Goal: Task Accomplishment & Management: Manage account settings

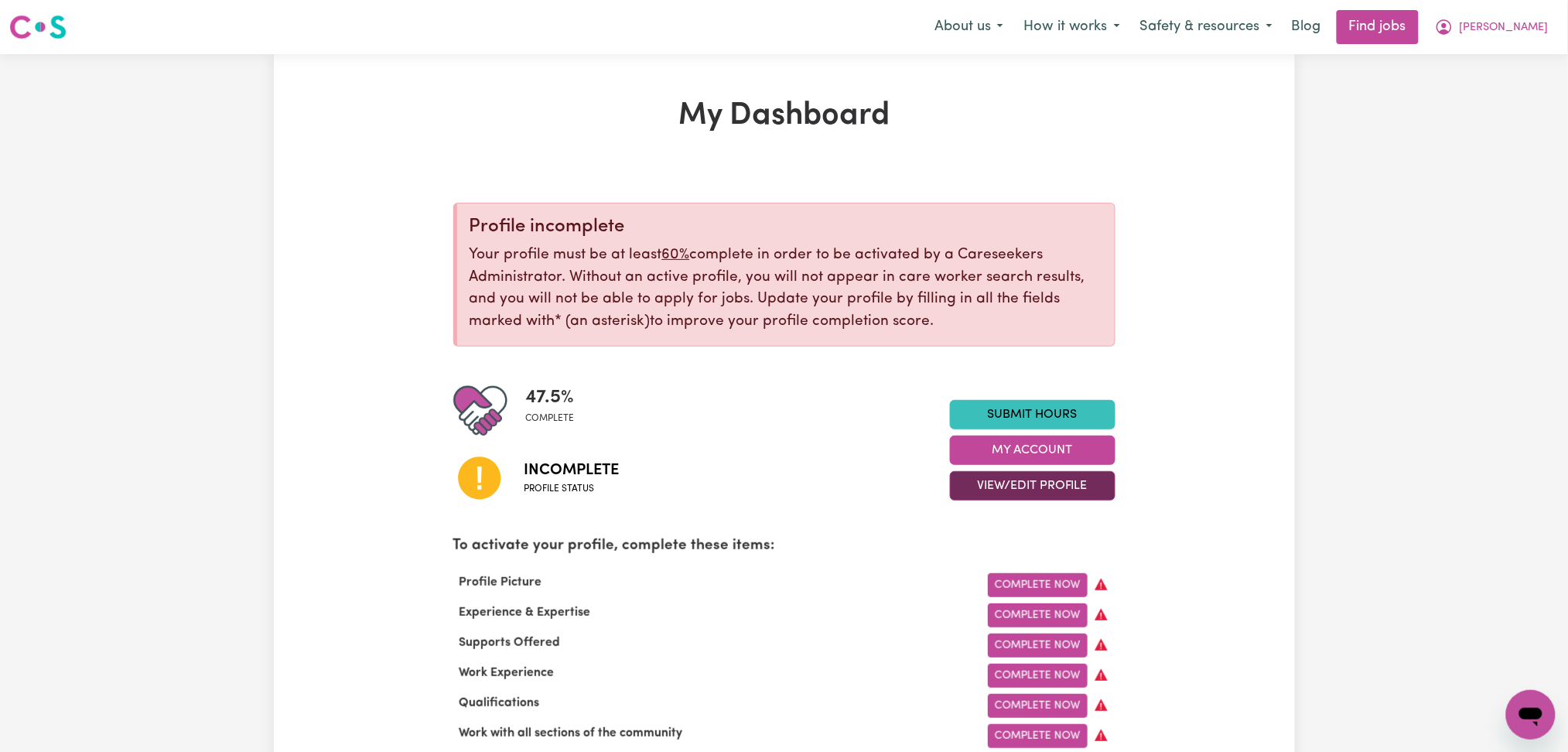
click at [984, 491] on button "View/Edit Profile" at bounding box center [1033, 486] width 165 height 29
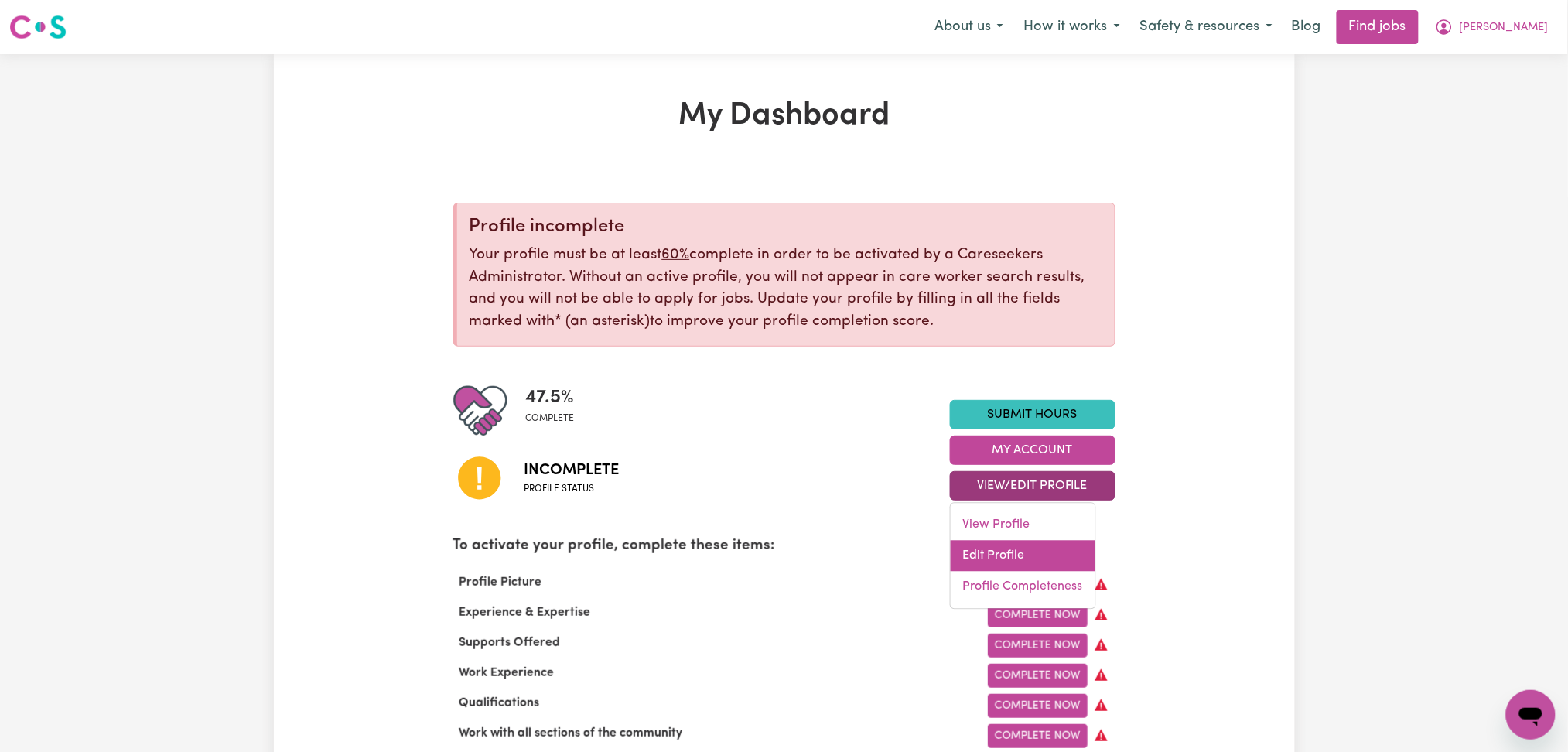
click at [986, 550] on link "Edit Profile" at bounding box center [1023, 557] width 145 height 31
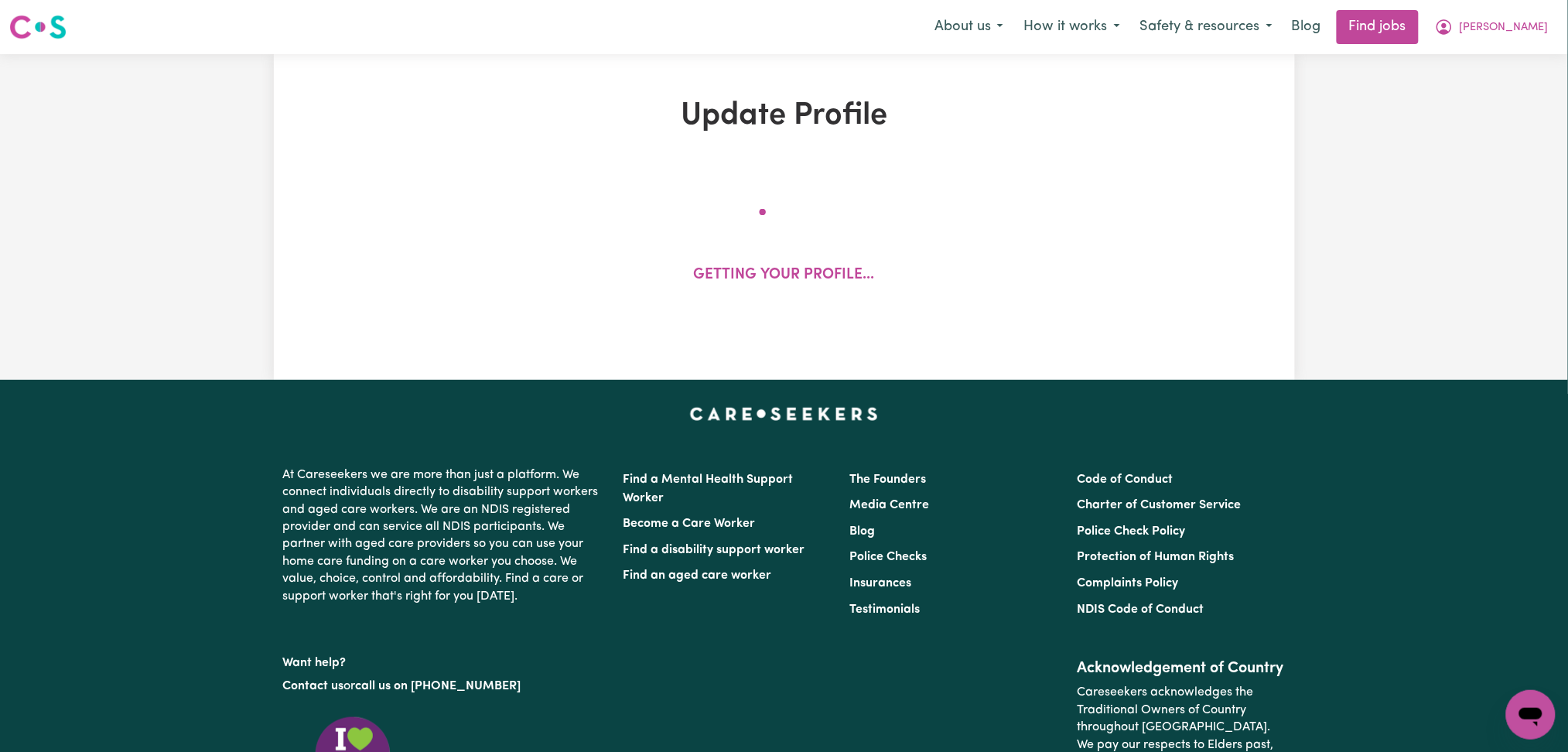
select select "[DEMOGRAPHIC_DATA]"
select select "[DEMOGRAPHIC_DATA] Citizen"
select select "Studying a healthcare related degree or qualification"
select select "55"
select select "75"
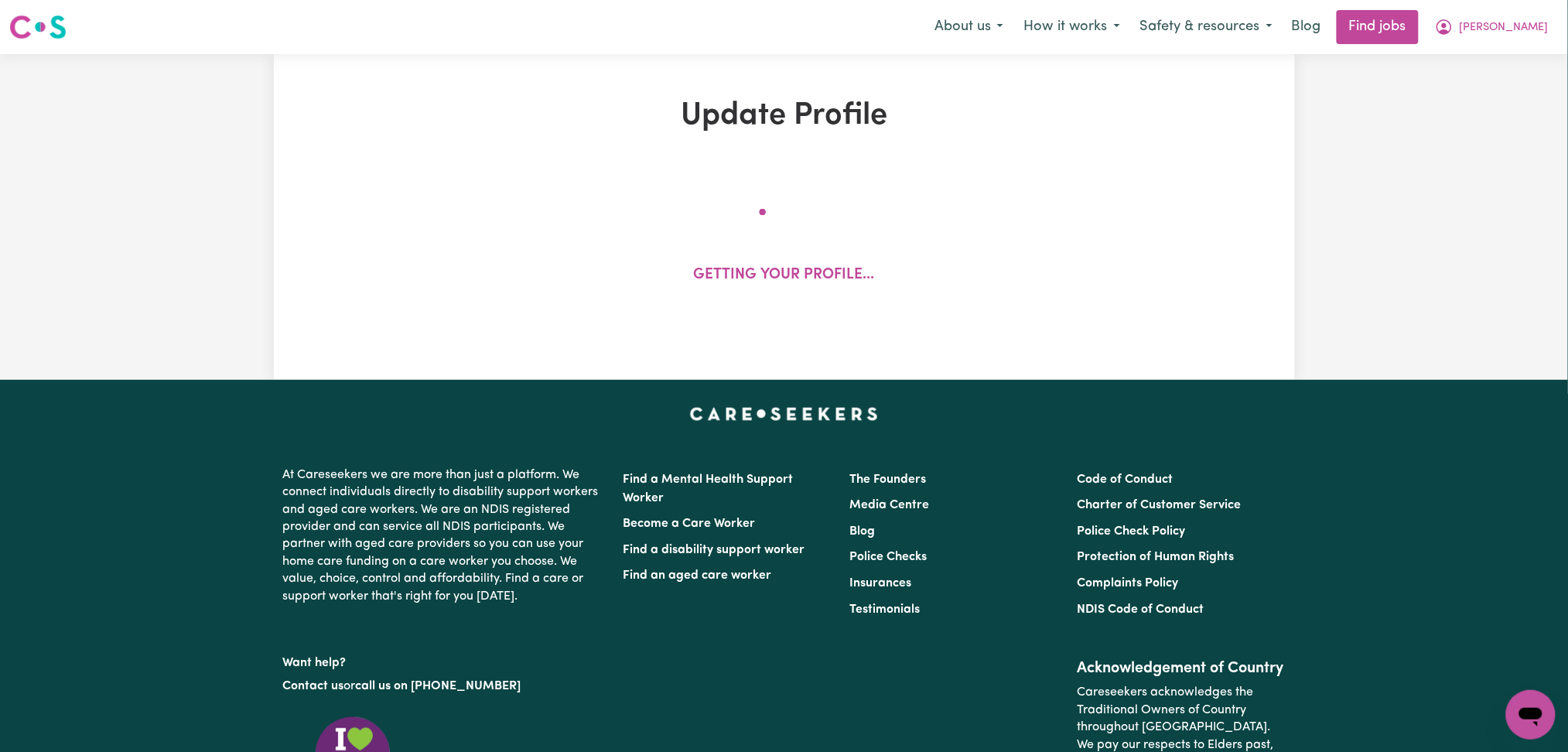
select select "95"
select select "120"
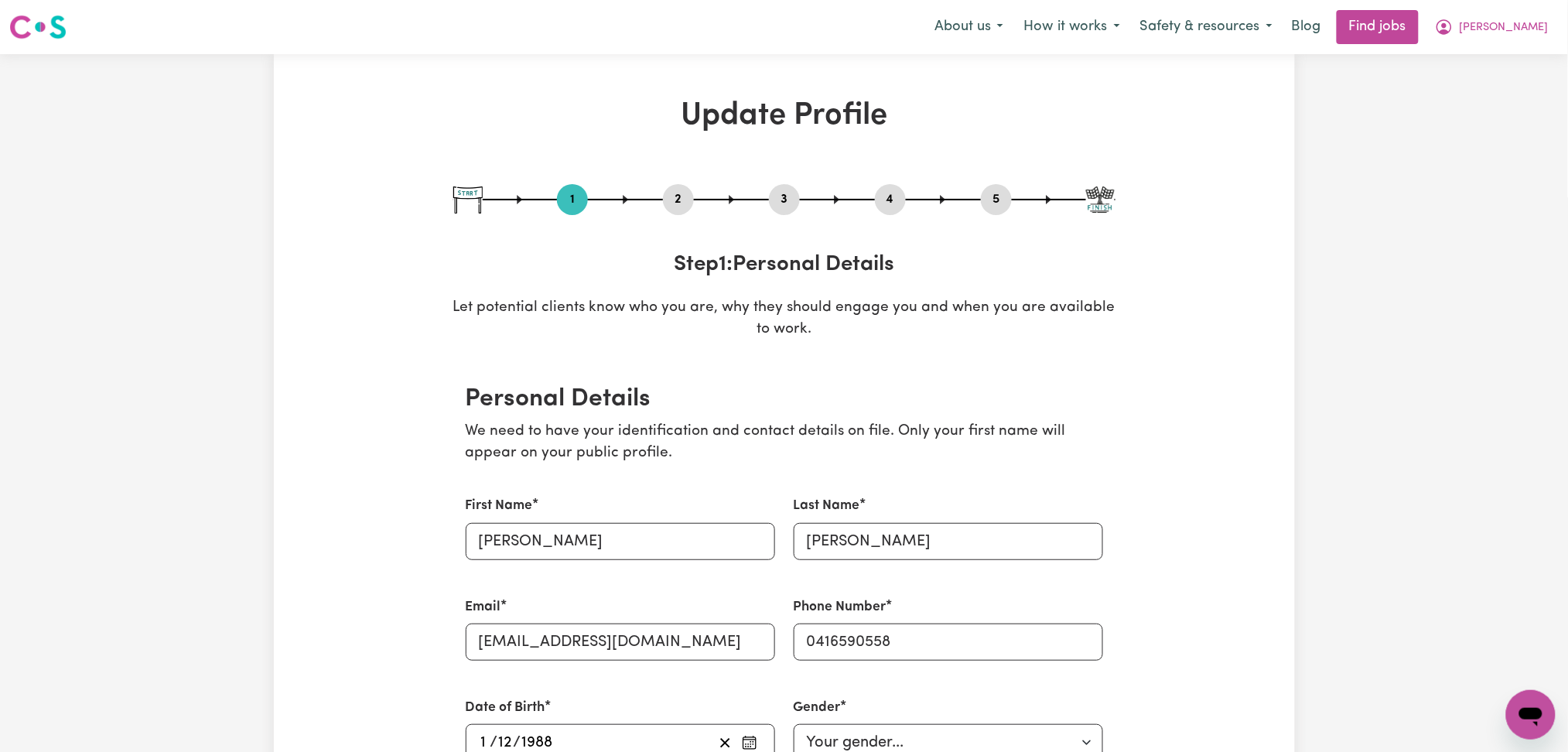
click at [672, 198] on button "2" at bounding box center [678, 200] width 31 height 20
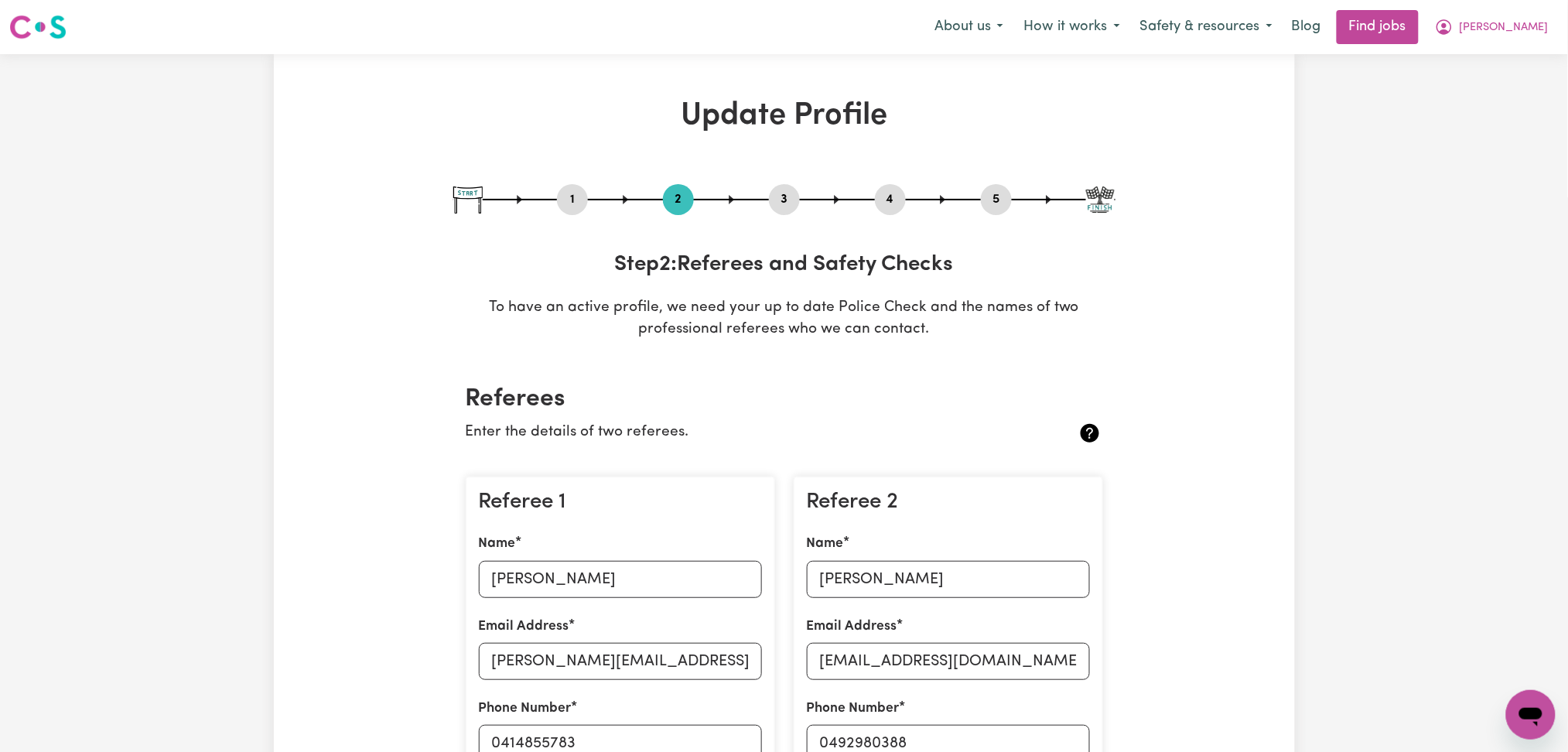
scroll to position [205, 0]
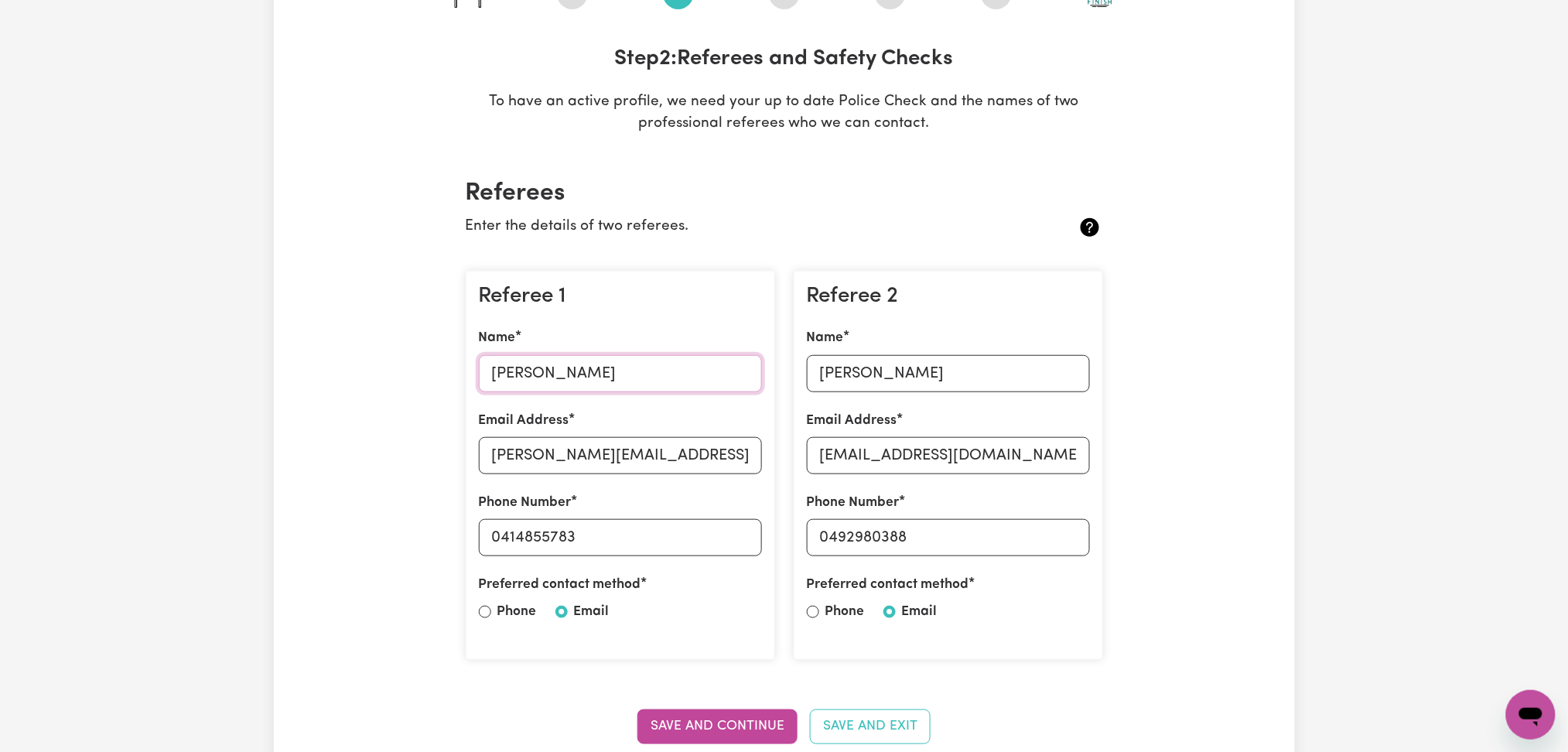
click at [512, 371] on input "[PERSON_NAME]" at bounding box center [620, 374] width 283 height 38
click at [528, 458] on input "[PERSON_NAME][EMAIL_ADDRESS][DOMAIN_NAME]" at bounding box center [620, 456] width 283 height 38
drag, startPoint x: 501, startPoint y: 533, endPoint x: 744, endPoint y: 536, distance: 243.0
click at [744, 536] on input "0414855783" at bounding box center [620, 538] width 283 height 38
click at [881, 384] on input "[PERSON_NAME]" at bounding box center [948, 374] width 283 height 38
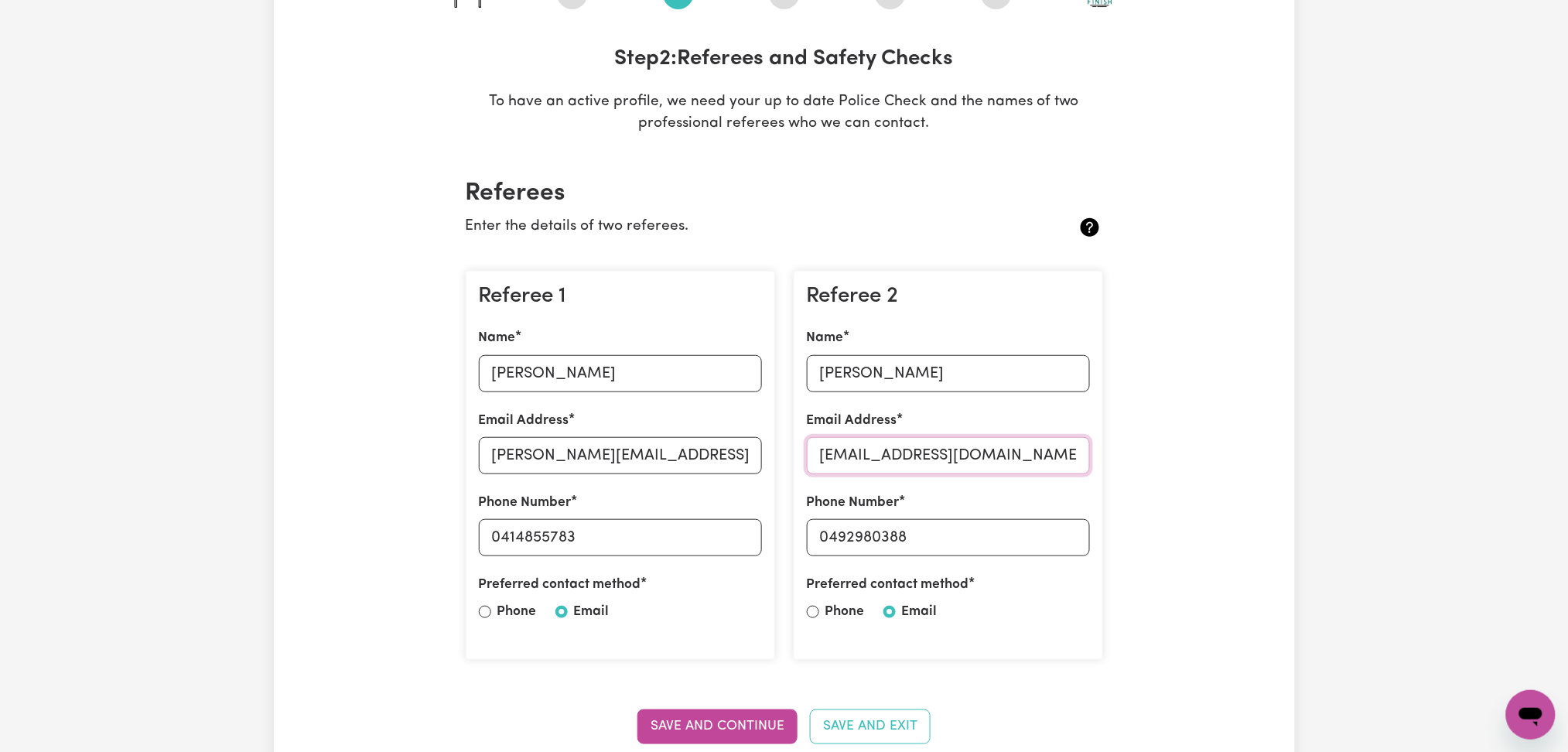
click at [903, 451] on input "[EMAIL_ADDRESS][DOMAIN_NAME]" at bounding box center [948, 456] width 283 height 38
drag, startPoint x: 830, startPoint y: 537, endPoint x: 1069, endPoint y: 514, distance: 240.1
click at [1069, 514] on div "Phone Number [PHONE_NUMBER]" at bounding box center [948, 524] width 283 height 63
drag, startPoint x: 833, startPoint y: 204, endPoint x: 835, endPoint y: 212, distance: 8.2
click at [833, 204] on h2 "Referees" at bounding box center [785, 194] width 637 height 29
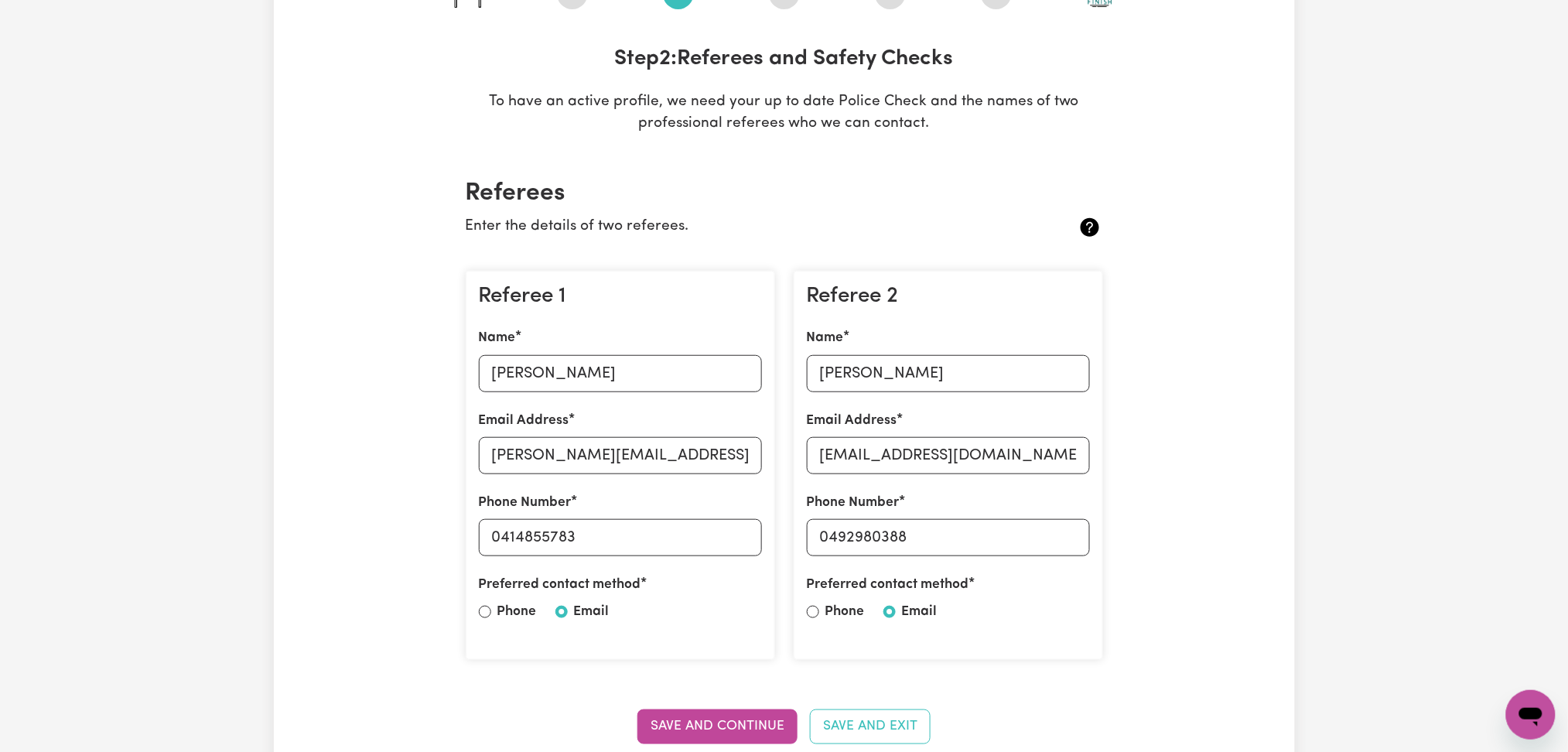
scroll to position [0, 0]
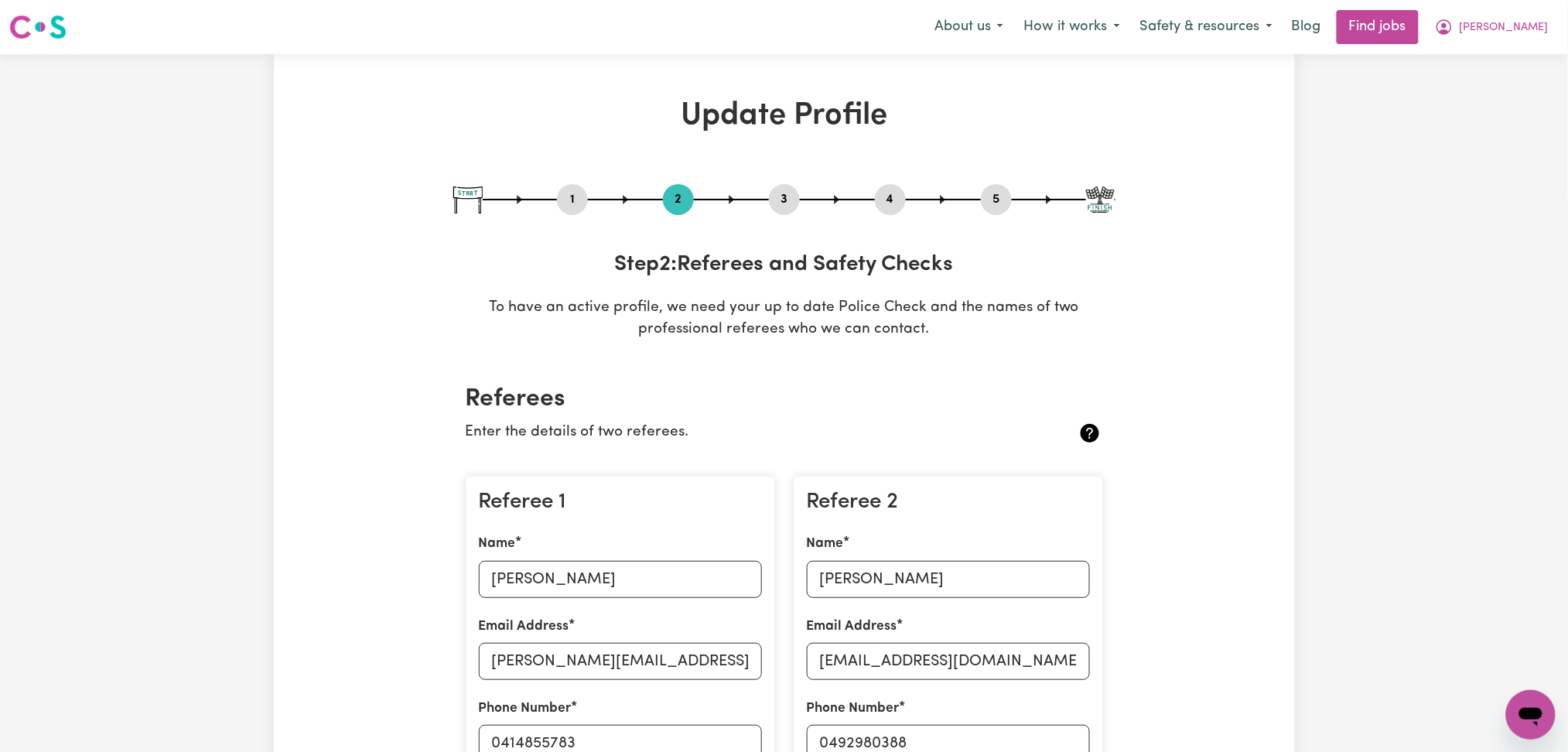
click at [781, 198] on button "3" at bounding box center [784, 200] width 31 height 20
select select "Certificate III (Individual Support)"
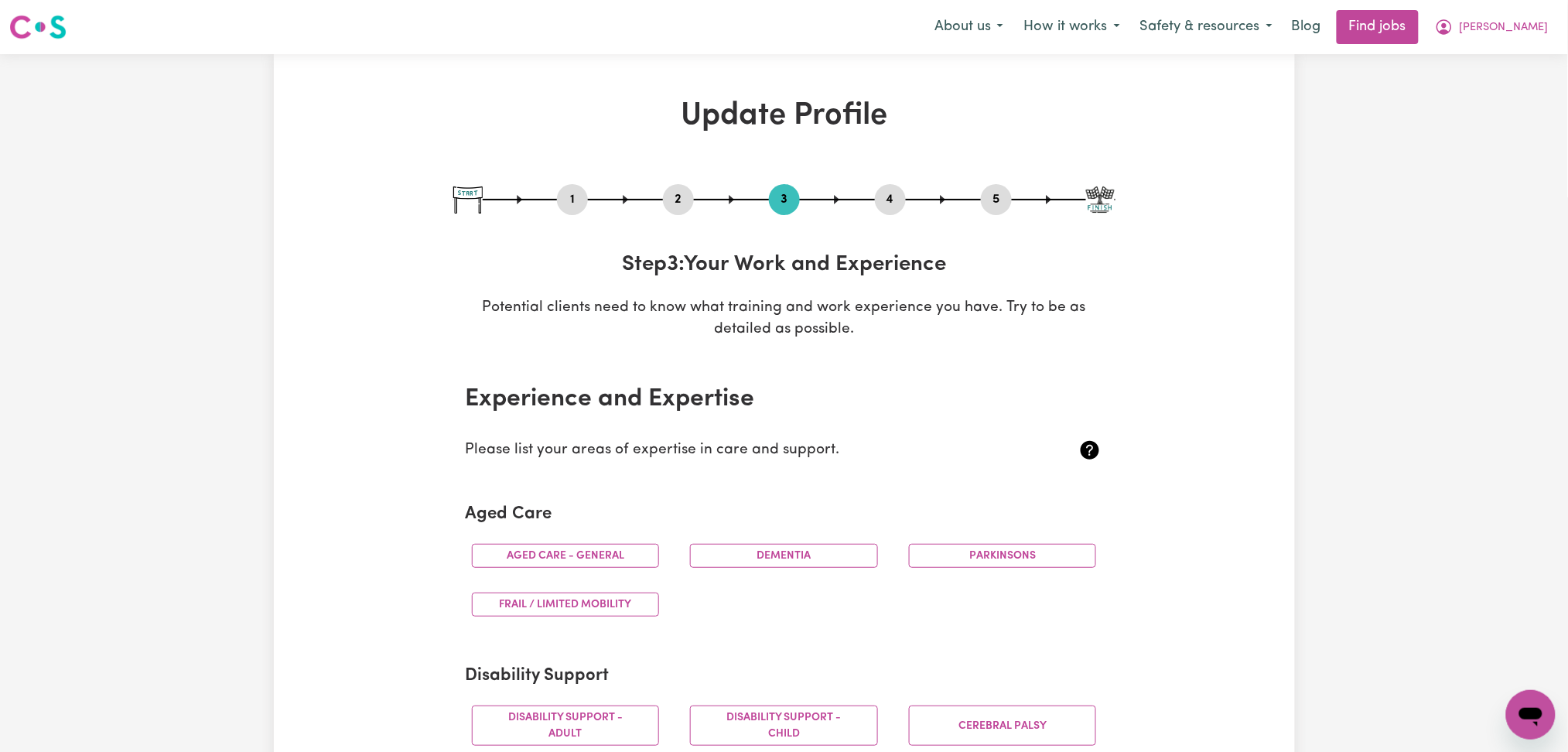
click at [890, 208] on button "4" at bounding box center [891, 200] width 31 height 20
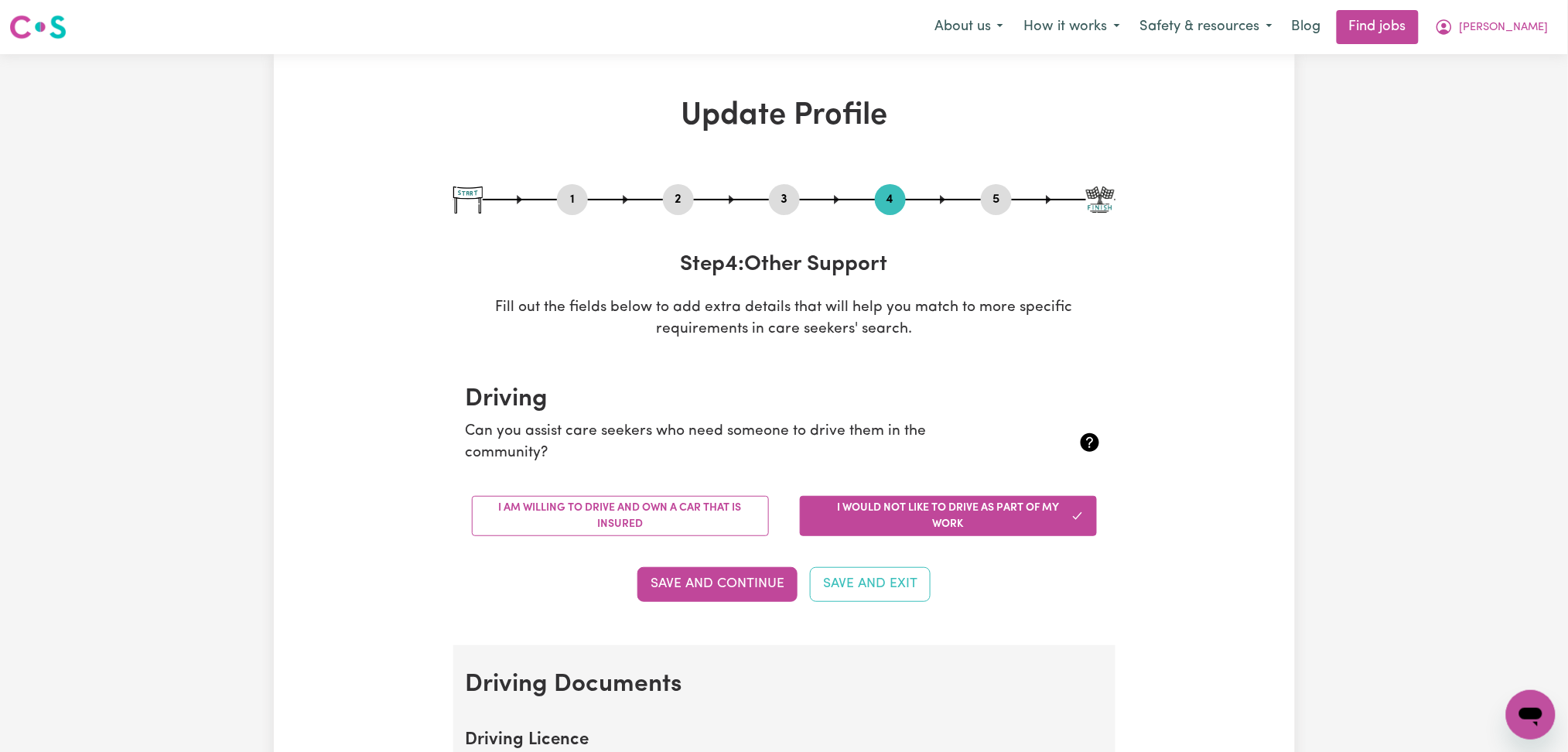
click at [992, 198] on button "5" at bounding box center [996, 200] width 31 height 20
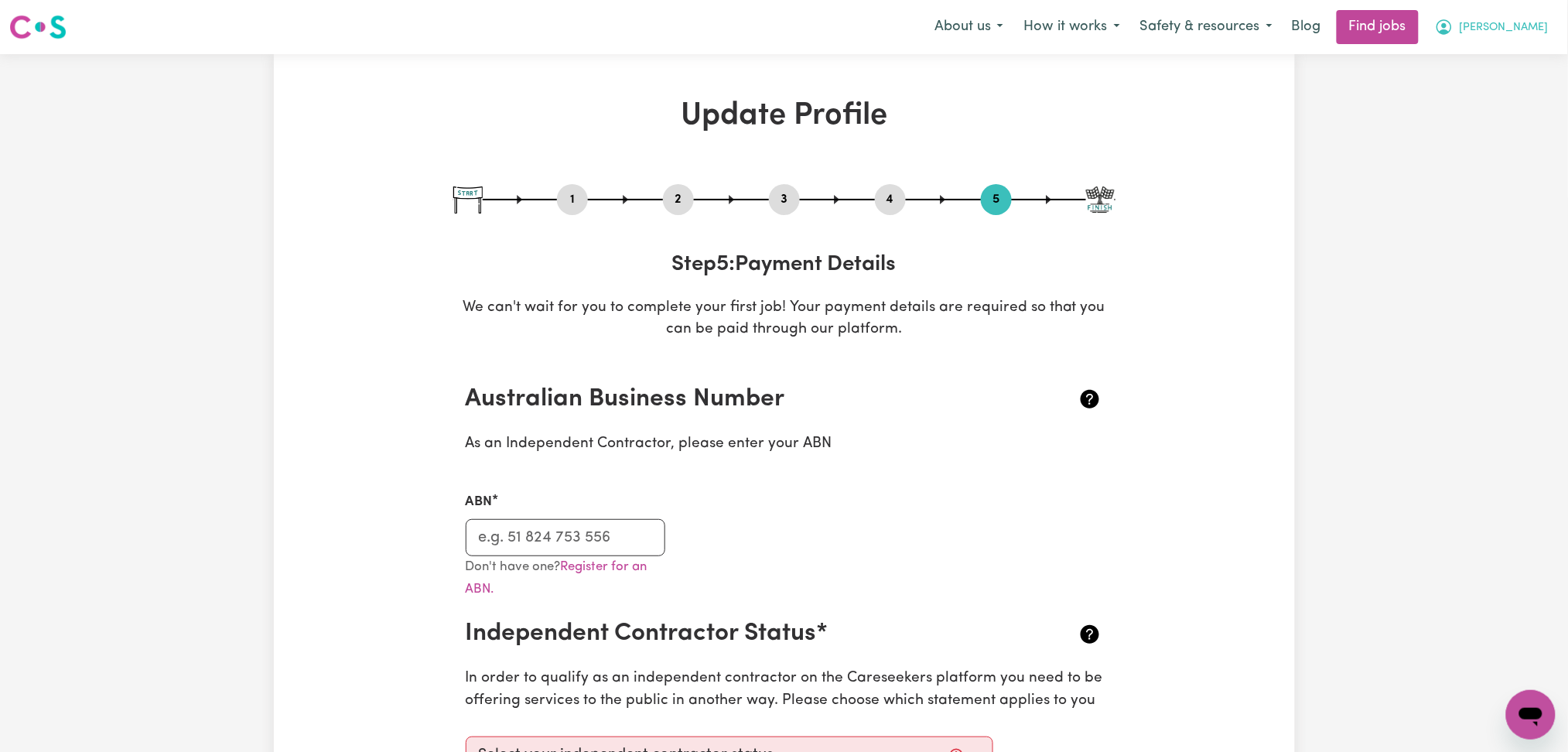
click at [1510, 32] on button "[PERSON_NAME]" at bounding box center [1491, 27] width 134 height 32
click at [1505, 88] on link "My Dashboard" at bounding box center [1496, 89] width 122 height 29
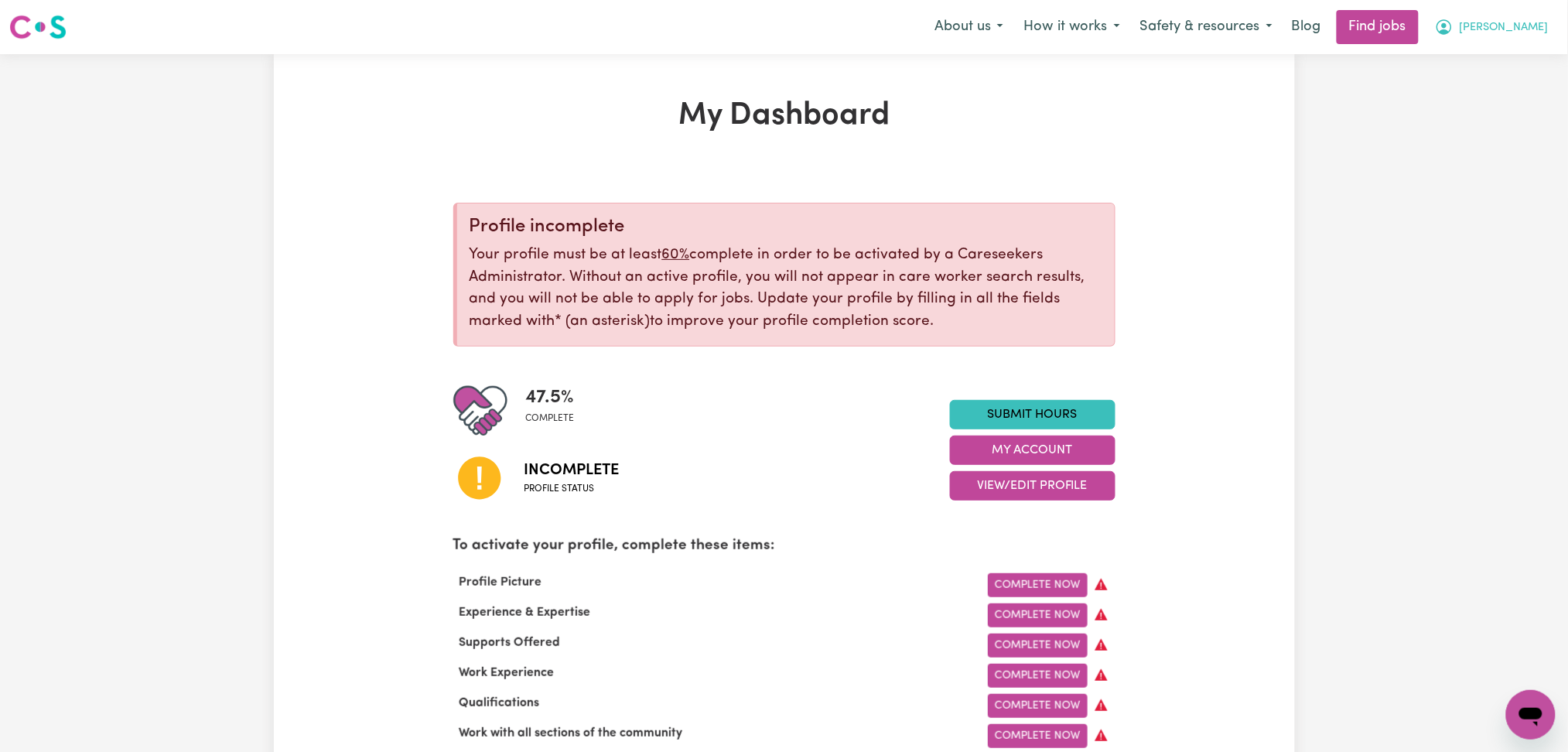
click at [1536, 30] on span "[PERSON_NAME]" at bounding box center [1504, 28] width 89 height 17
click at [1508, 113] on link "Logout" at bounding box center [1496, 119] width 122 height 29
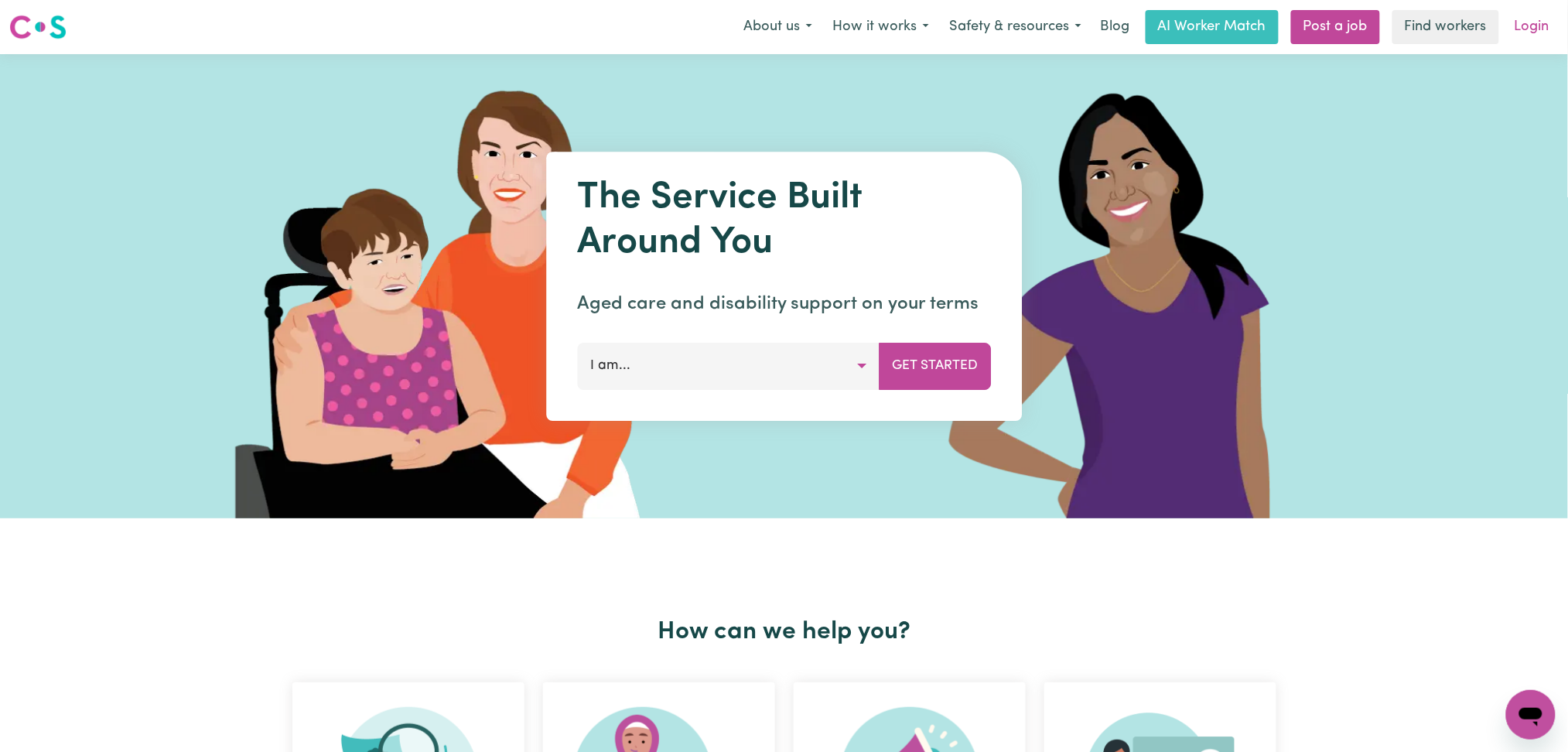
click at [1521, 15] on link "Login" at bounding box center [1532, 27] width 54 height 34
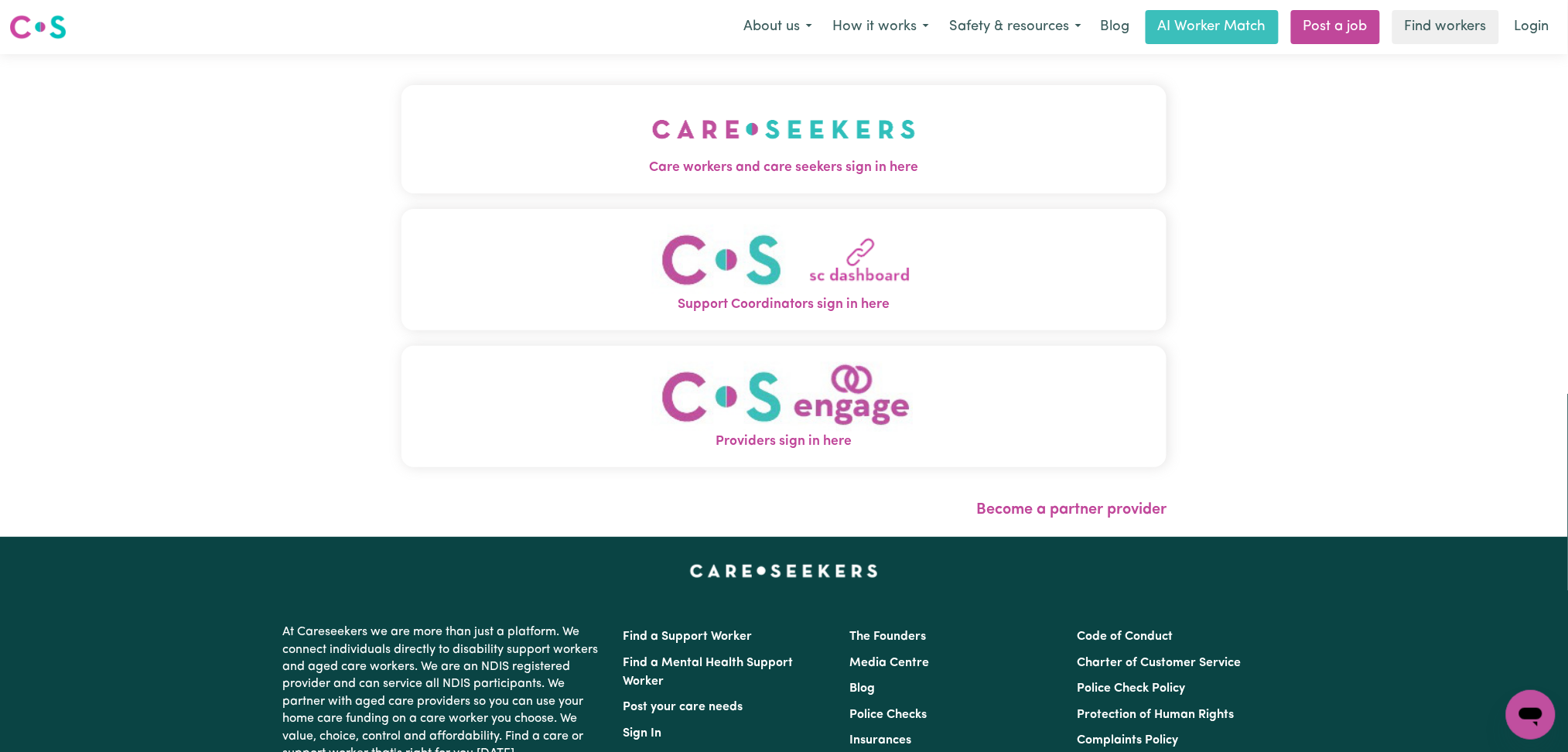
click at [701, 104] on div "Care workers and care seekers sign in here Support Coordinators sign in here Pr…" at bounding box center [784, 296] width 785 height 483
drag, startPoint x: 491, startPoint y: 130, endPoint x: 401, endPoint y: 176, distance: 101.1
click at [491, 131] on button "Care workers and care seekers sign in here" at bounding box center [784, 139] width 766 height 108
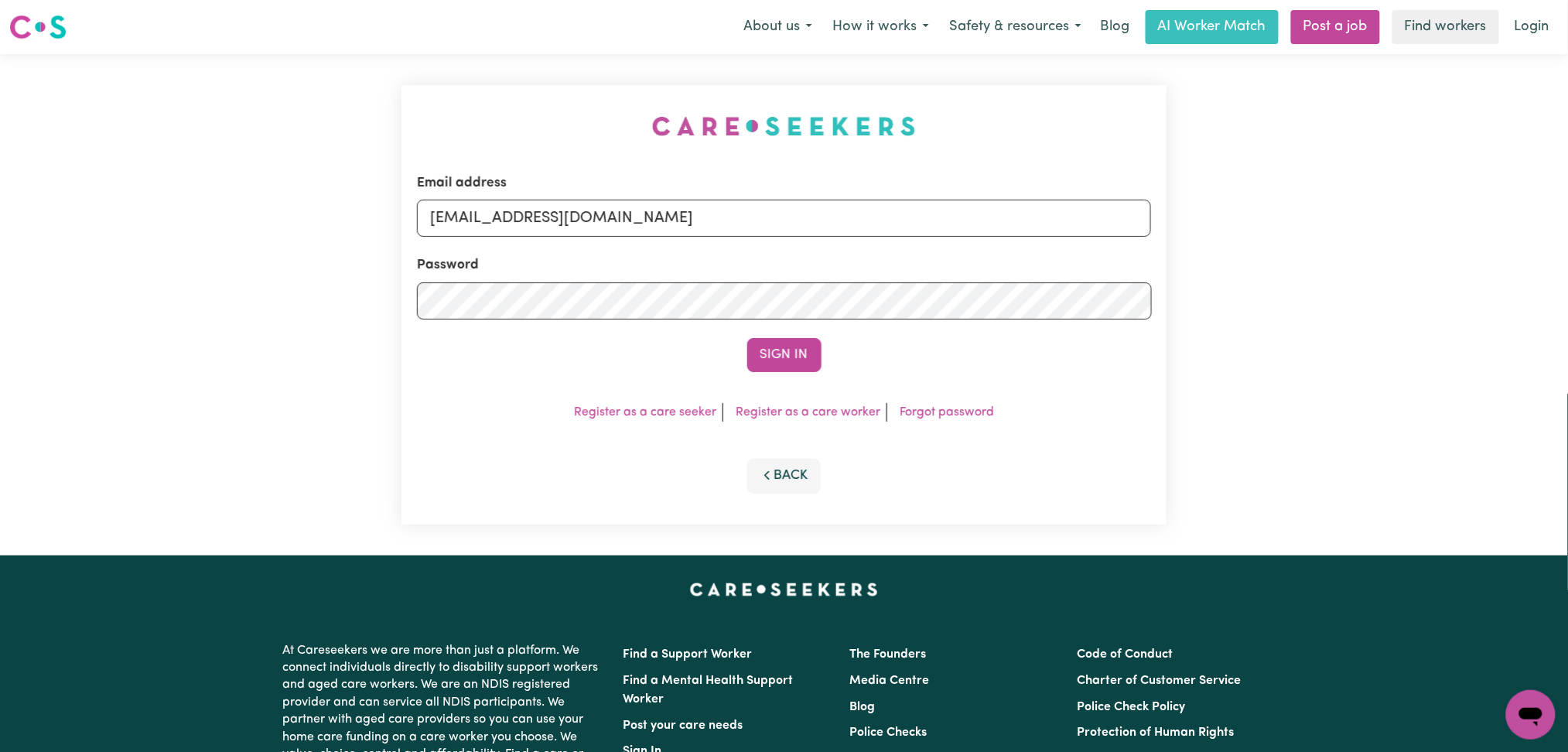
click at [539, 246] on form "Email address [EMAIL_ADDRESS][DOMAIN_NAME] Password Sign In" at bounding box center [784, 272] width 735 height 199
click at [512, 218] on input "[EMAIL_ADDRESS][DOMAIN_NAME]" at bounding box center [784, 218] width 735 height 38
click at [520, 221] on input "Superuser~[EMAIL_ADDRESS][DOMAIN_NAME]" at bounding box center [784, 218] width 735 height 38
drag, startPoint x: 510, startPoint y: 214, endPoint x: 894, endPoint y: 243, distance: 385.1
click at [894, 243] on form "Email address Superuser~[EMAIL_ADDRESS][DOMAIN_NAME] Password Sign In" at bounding box center [784, 272] width 735 height 199
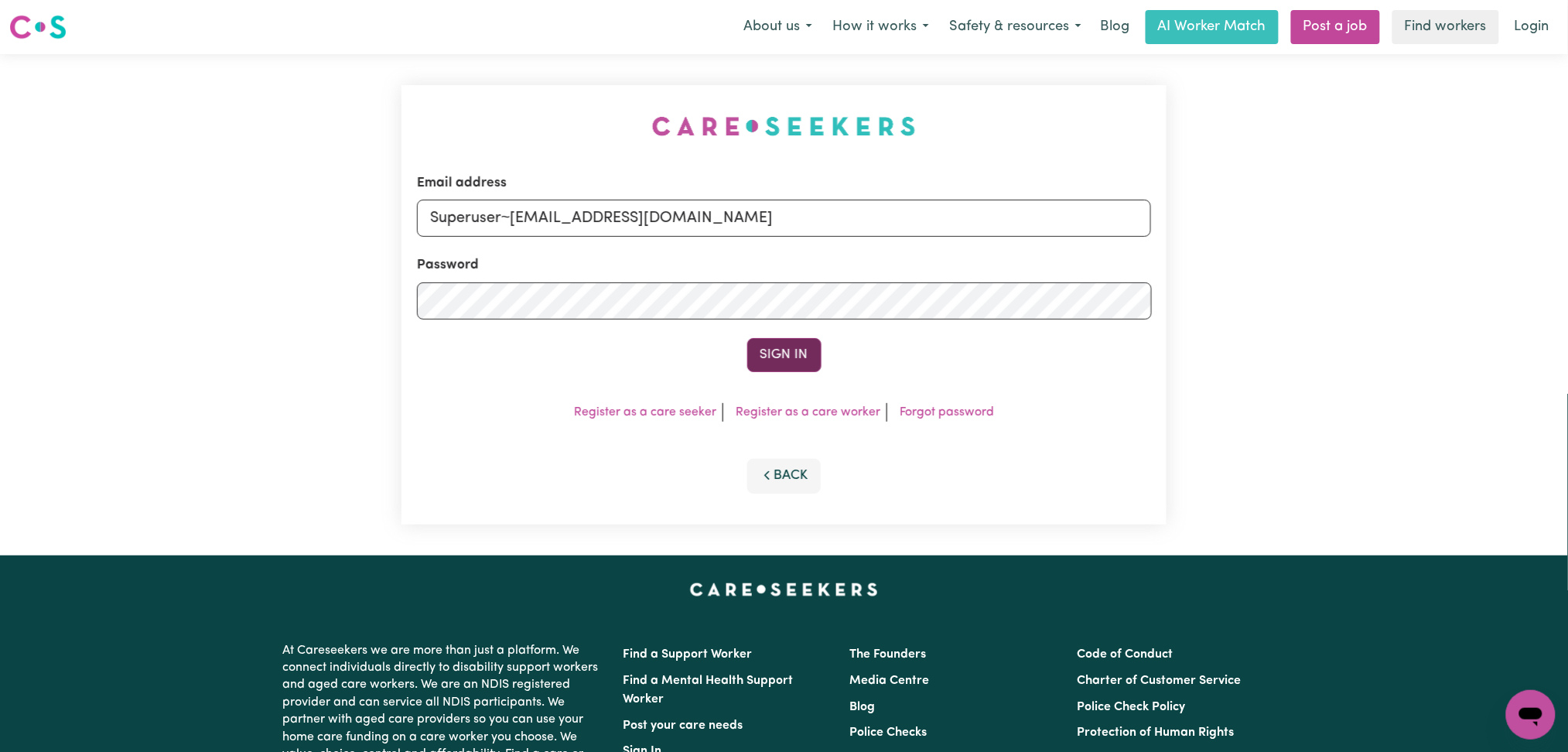
type input "Superuser~[EMAIL_ADDRESS][DOMAIN_NAME]"
click at [789, 347] on button "Sign In" at bounding box center [784, 356] width 74 height 34
